Goal: Task Accomplishment & Management: Use online tool/utility

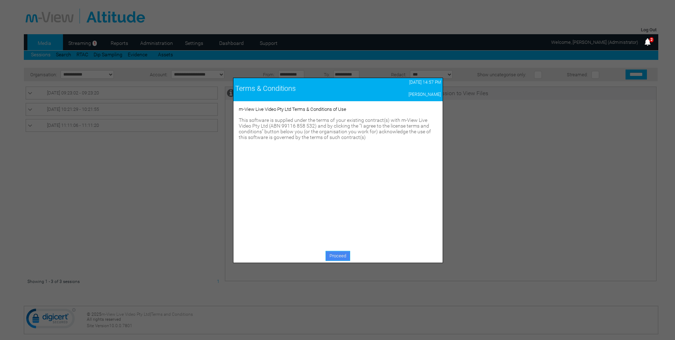
click at [338, 258] on link "Proceed" at bounding box center [338, 256] width 25 height 10
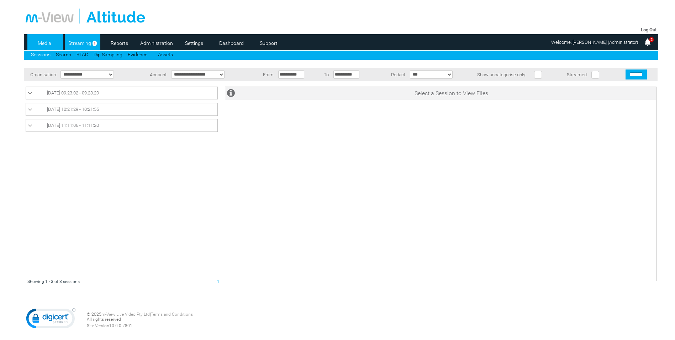
click at [77, 43] on link "Streaming" at bounding box center [80, 43] width 30 height 11
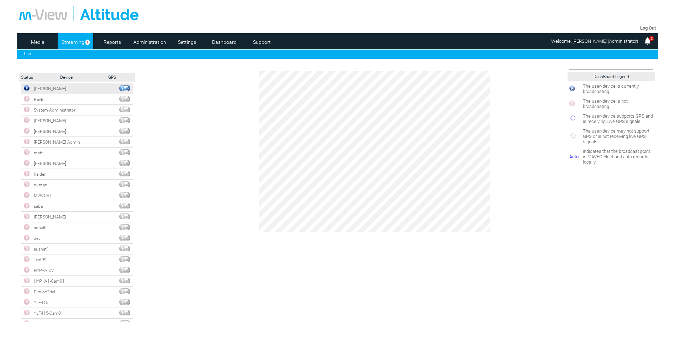
click at [28, 88] on img at bounding box center [27, 88] width 6 height 6
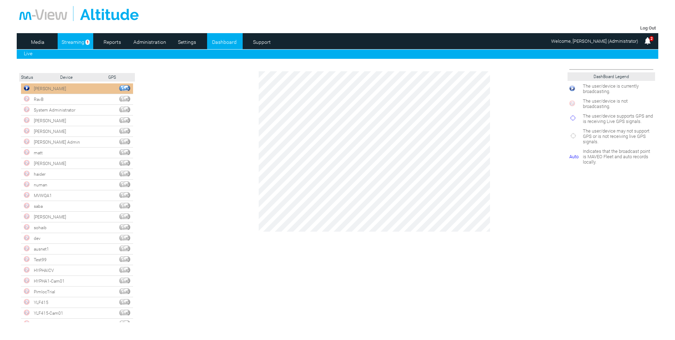
click at [224, 44] on link "Dashboard" at bounding box center [224, 42] width 35 height 11
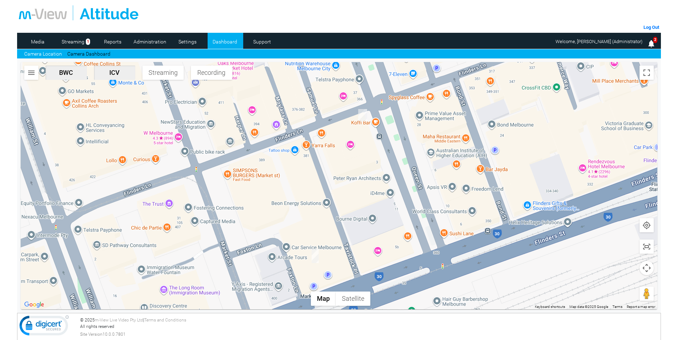
click at [363, 115] on img "AdamC@mview.com.au" at bounding box center [362, 115] width 9 height 12
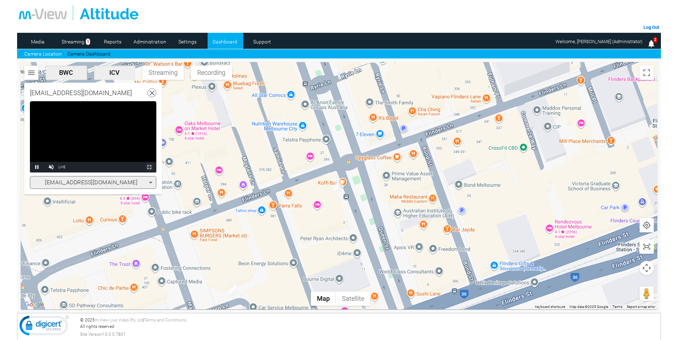
drag, startPoint x: 150, startPoint y: 168, endPoint x: 151, endPoint y: 194, distance: 26.4
click at [150, 167] on span "Video Player" at bounding box center [149, 167] width 14 height 0
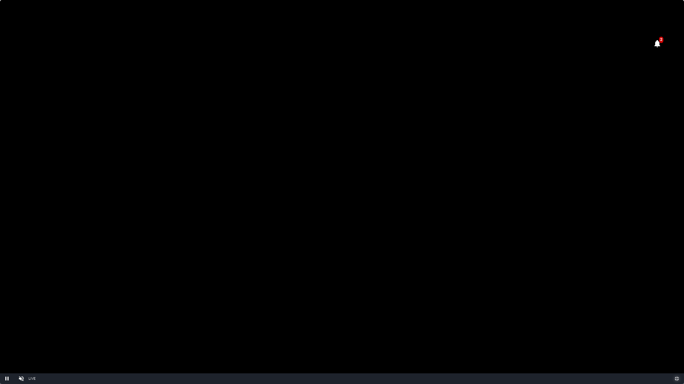
click at [676, 339] on span "Video Player" at bounding box center [676, 379] width 14 height 0
